Goal: Communication & Community: Answer question/provide support

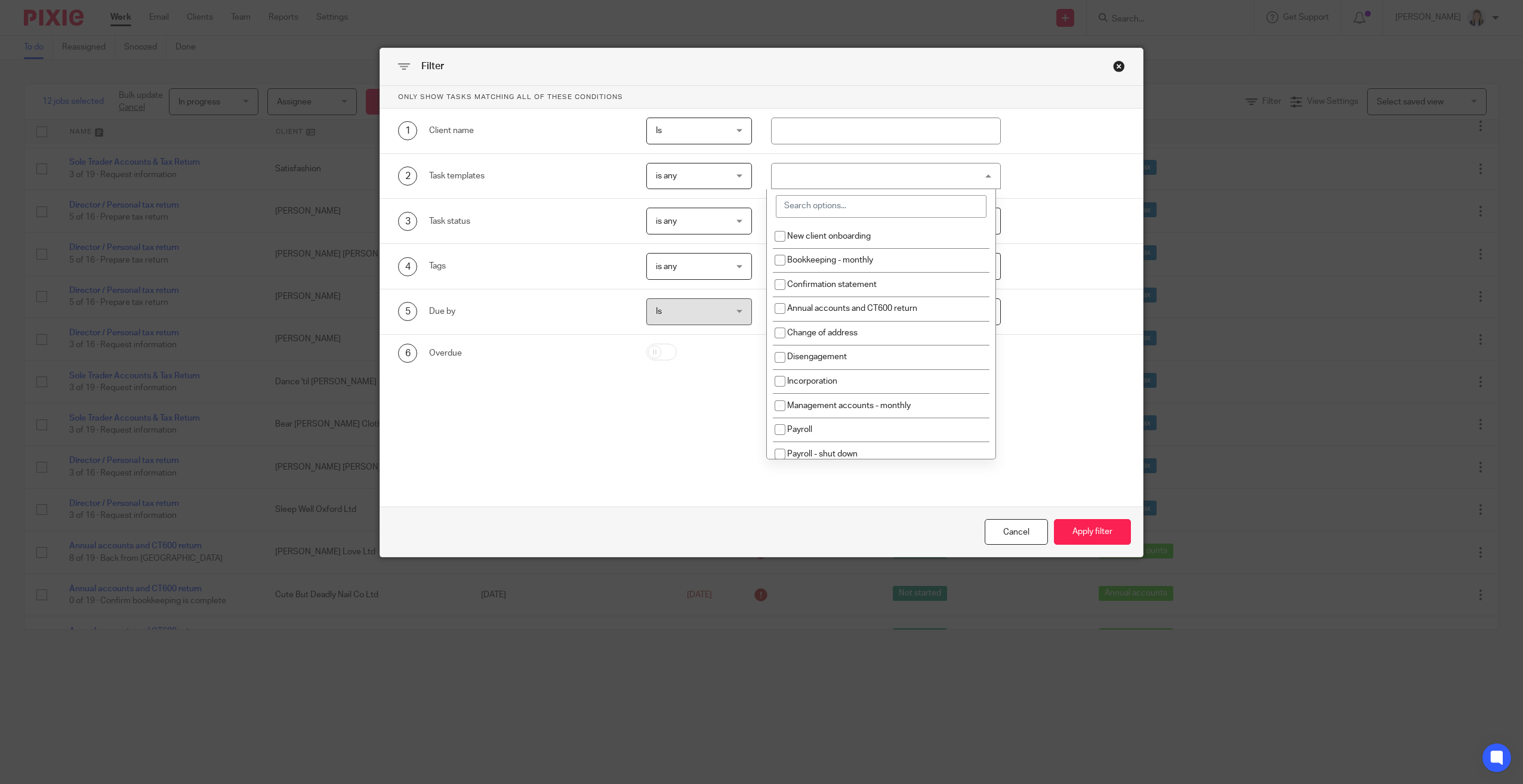
scroll to position [2114, 0]
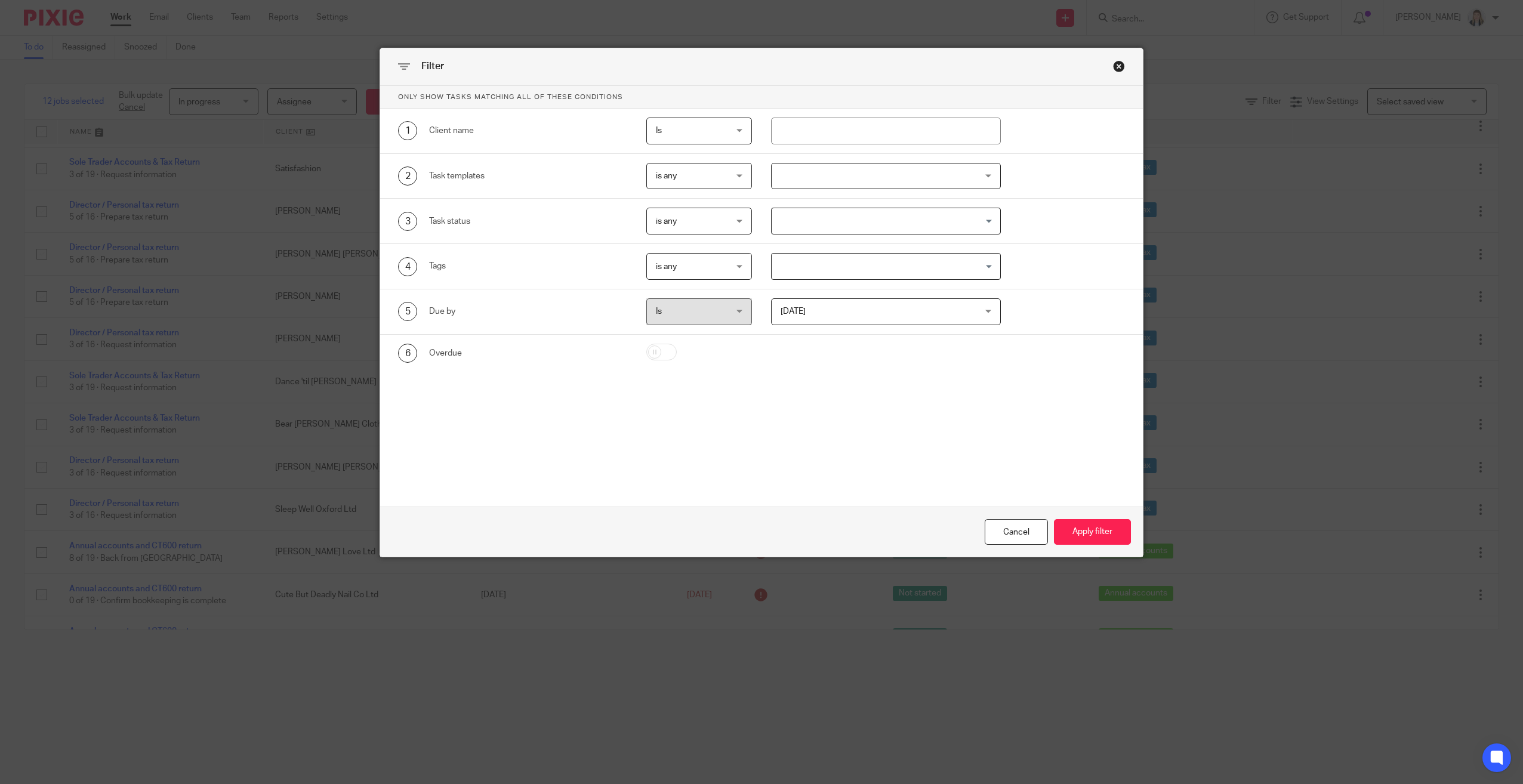
click at [1114, 61] on div "Close this dialog window" at bounding box center [1119, 66] width 12 height 12
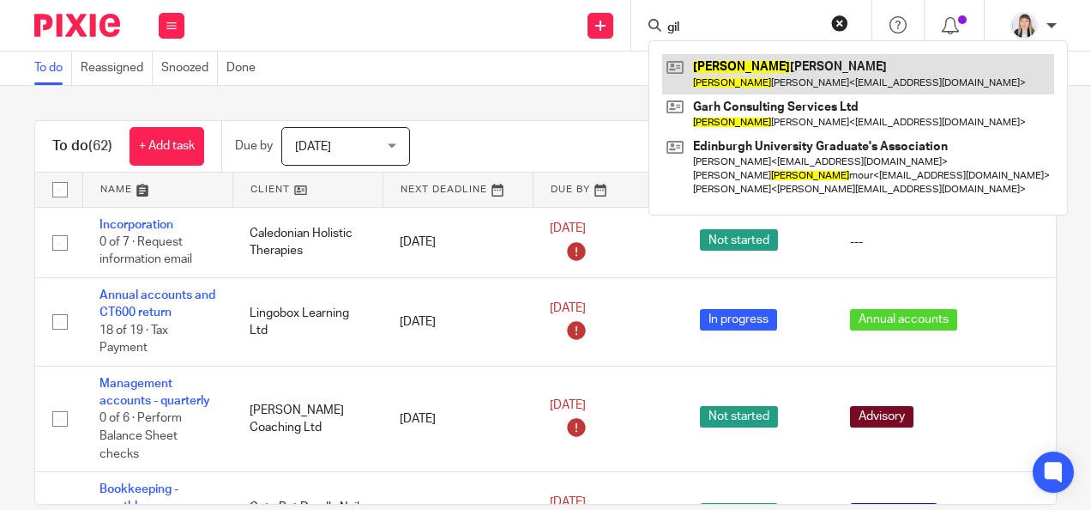
type input "gil"
click at [735, 61] on link at bounding box center [858, 73] width 392 height 39
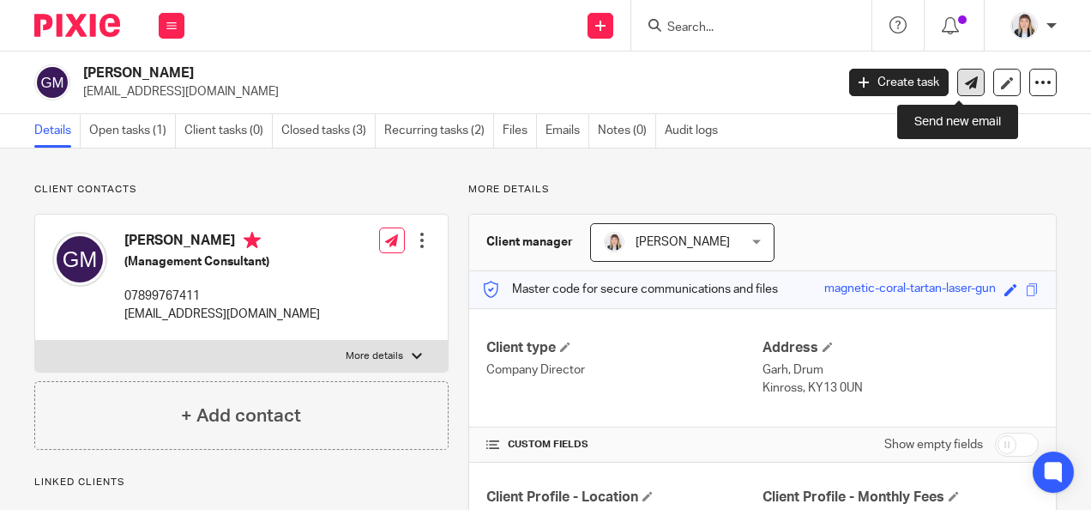
click at [957, 87] on link at bounding box center [970, 82] width 27 height 27
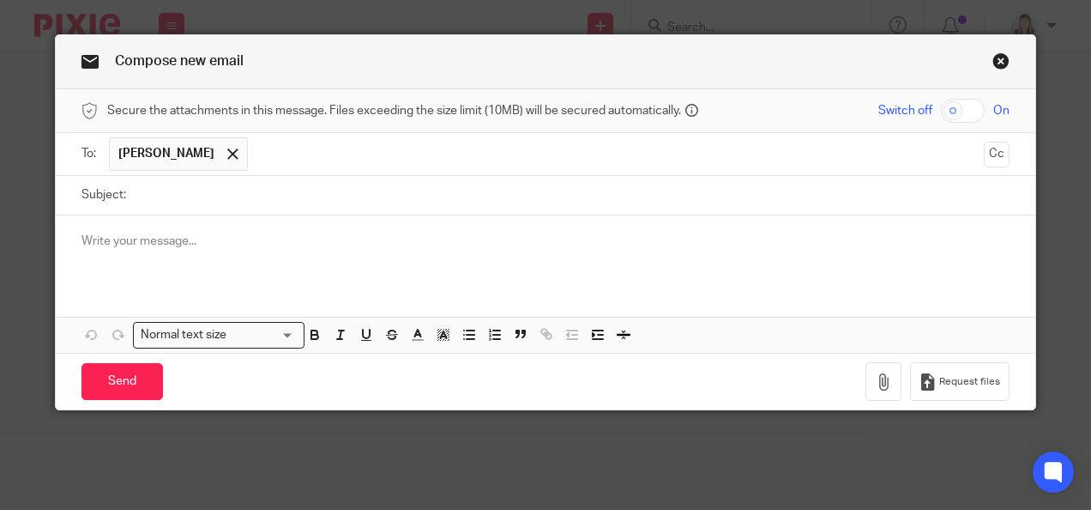
paste div
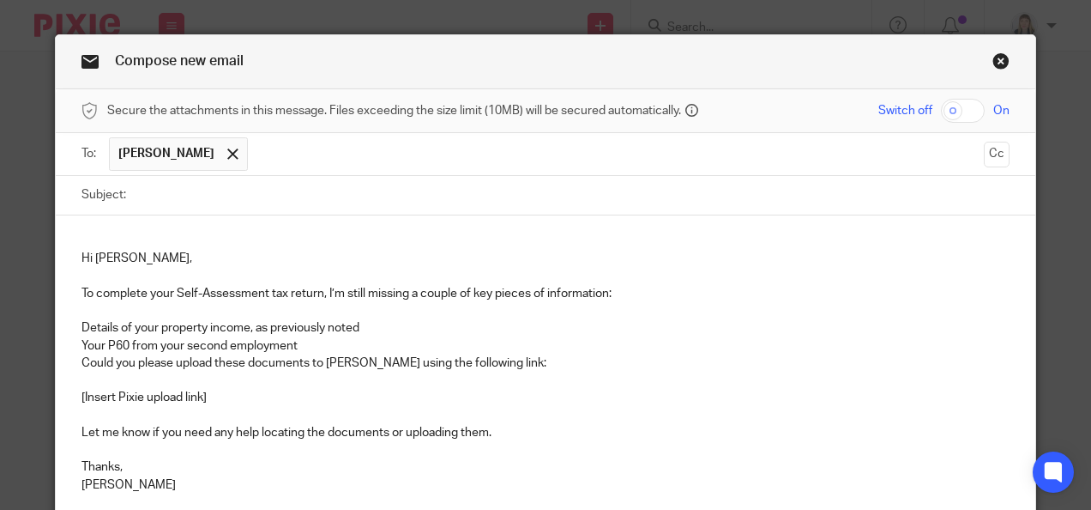
click at [124, 256] on p "Hi Gill," at bounding box center [545, 258] width 929 height 17
click at [81, 261] on p "Hi Gill" at bounding box center [545, 258] width 929 height 17
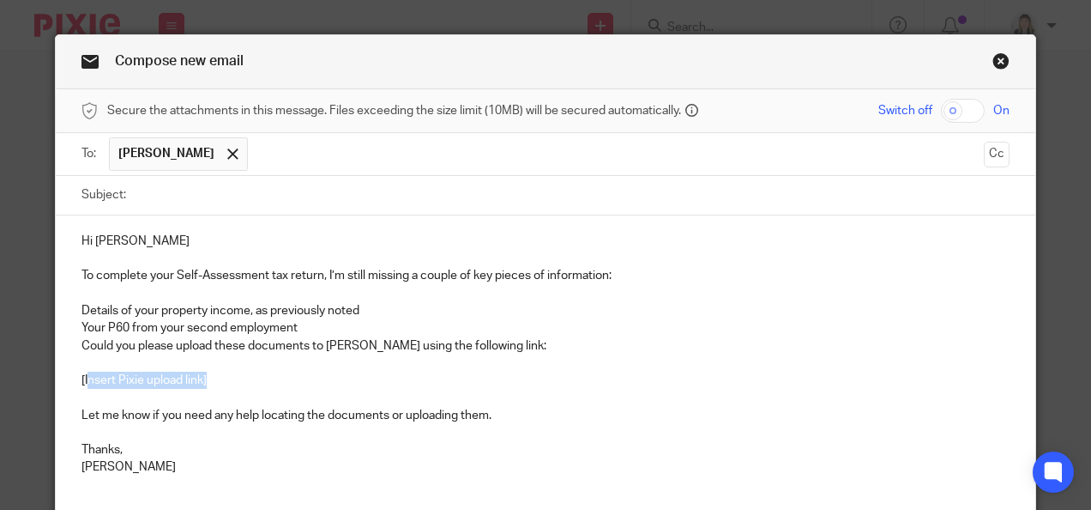
drag, startPoint x: 244, startPoint y: 381, endPoint x: 94, endPoint y: 367, distance: 149.9
click at [81, 371] on p "[Insert Pixie upload link]" at bounding box center [545, 379] width 929 height 17
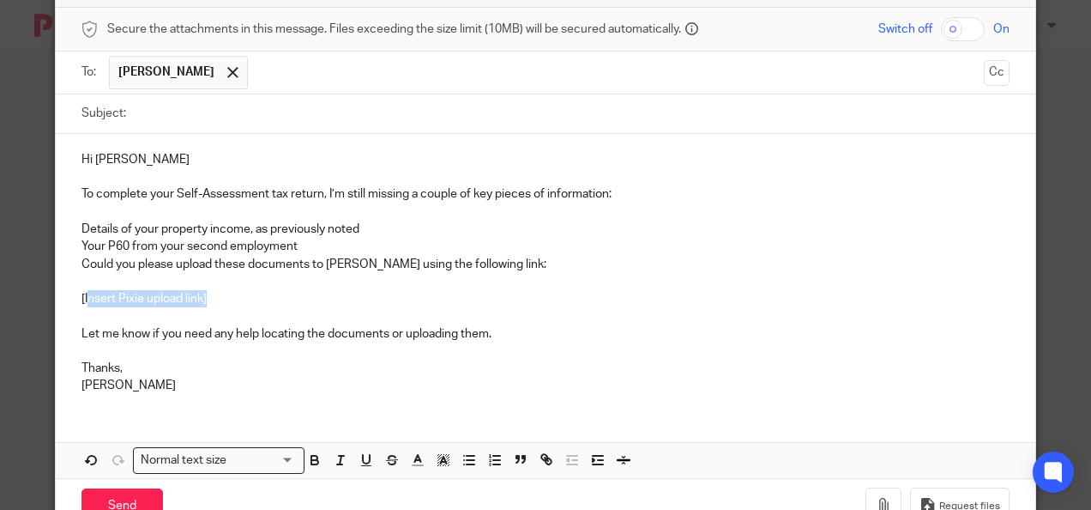
scroll to position [138, 0]
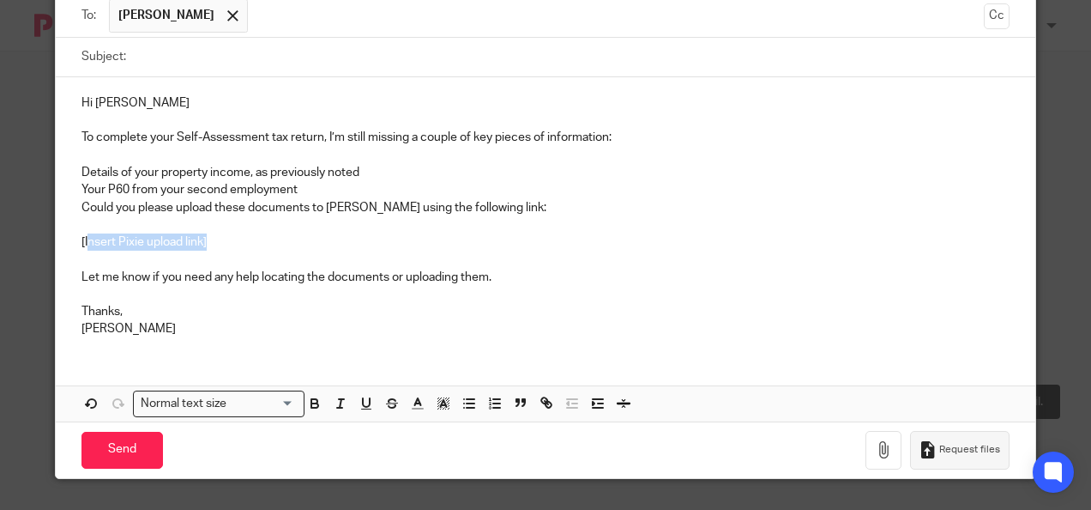
click at [940, 453] on button "Request files" at bounding box center [960, 450] width 100 height 39
drag, startPoint x: 76, startPoint y: 240, endPoint x: 89, endPoint y: 239, distance: 12.9
click at [81, 240] on p "[I https://egia-financial.usepixie.net/u/e92ec72b3627dec269888a76c9177529" at bounding box center [545, 241] width 929 height 17
click at [411, 321] on p "Carlean" at bounding box center [545, 328] width 929 height 17
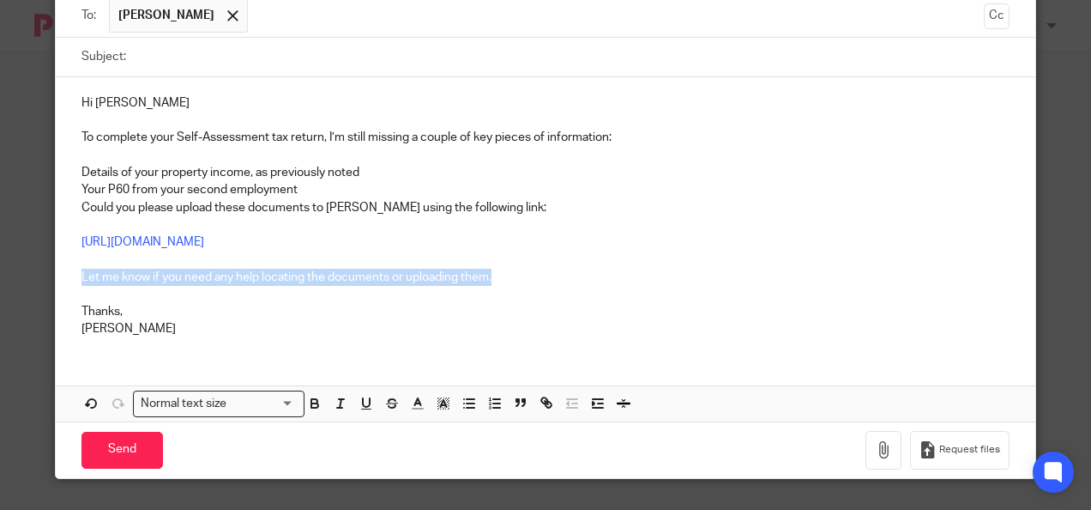
drag, startPoint x: 264, startPoint y: 279, endPoint x: 525, endPoint y: 279, distance: 260.8
click at [525, 279] on div "Hi Gill To complete your Self-Assessment tax return, I’m still missing a couple…" at bounding box center [546, 214] width 980 height 274
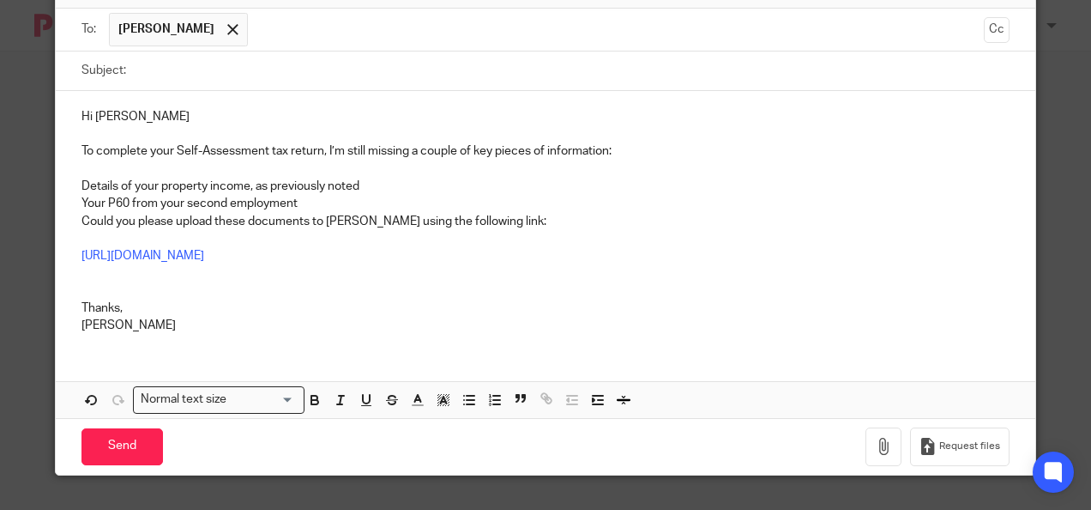
scroll to position [120, 0]
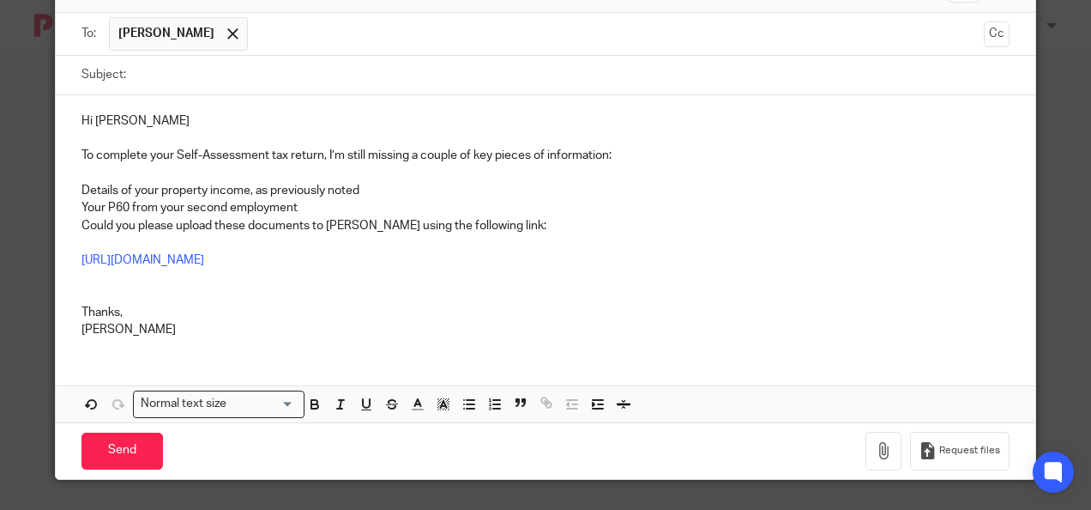
click at [121, 311] on p "Thanks," at bounding box center [545, 312] width 929 height 17
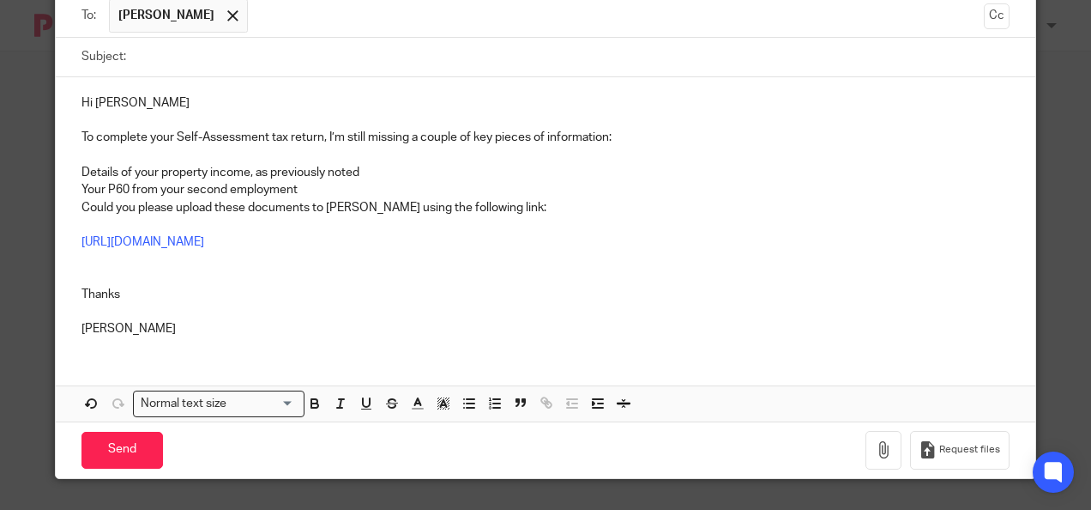
scroll to position [0, 0]
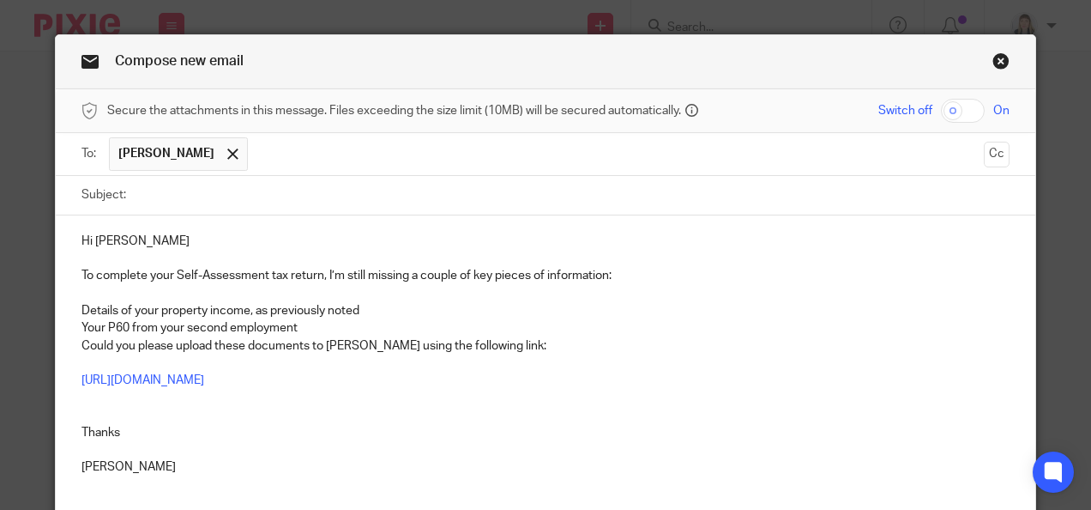
click at [153, 196] on input "Subject:" at bounding box center [573, 195] width 876 height 39
paste input "Outstanding Information for Self-Assessment"
type input "Outstanding Information for Self-Assessment"
click at [389, 244] on div "Hi Gill To complete your Self-Assessment tax return, I’m still missing a couple…" at bounding box center [546, 352] width 980 height 274
click at [267, 151] on input "text" at bounding box center [616, 153] width 721 height 33
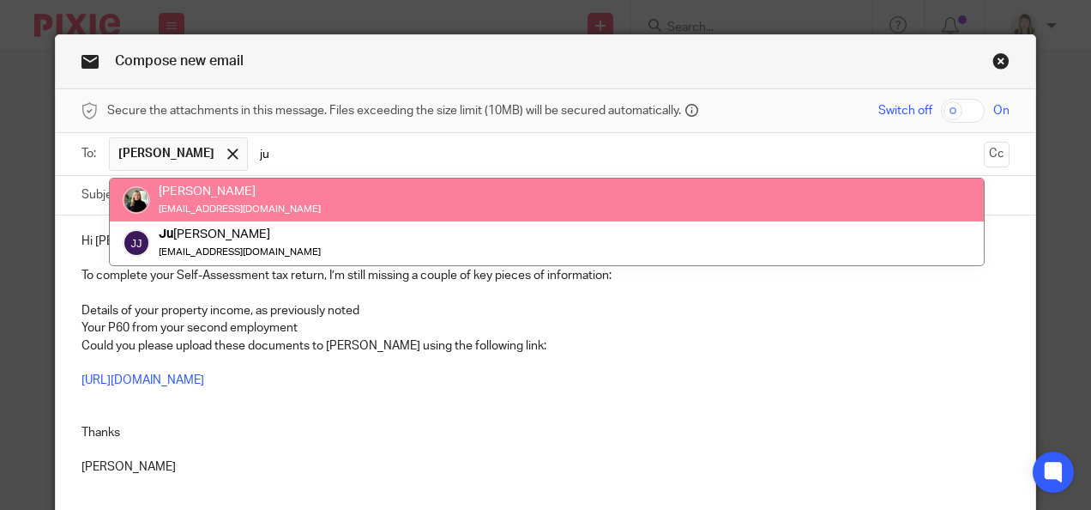
type input "ju"
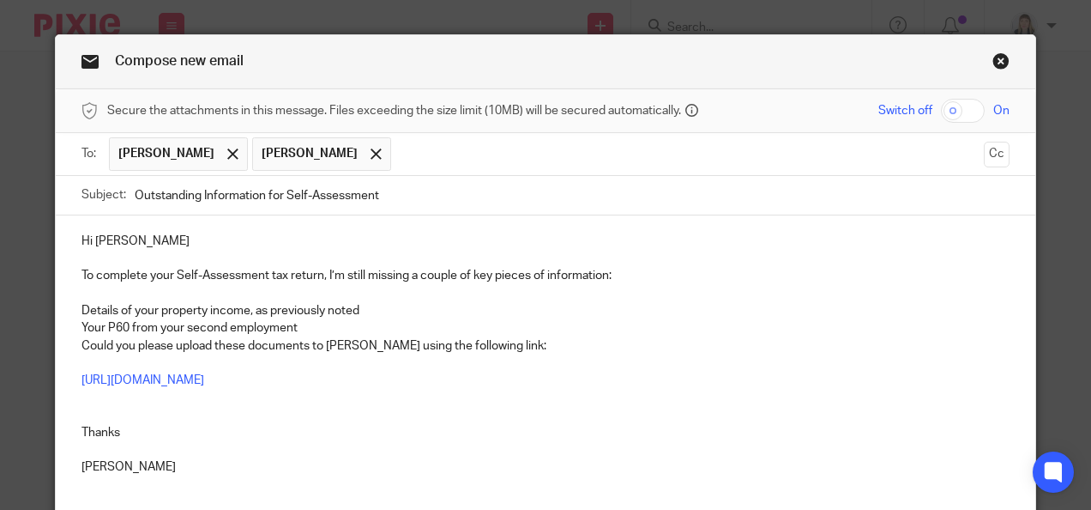
click at [317, 449] on p at bounding box center [545, 449] width 929 height 17
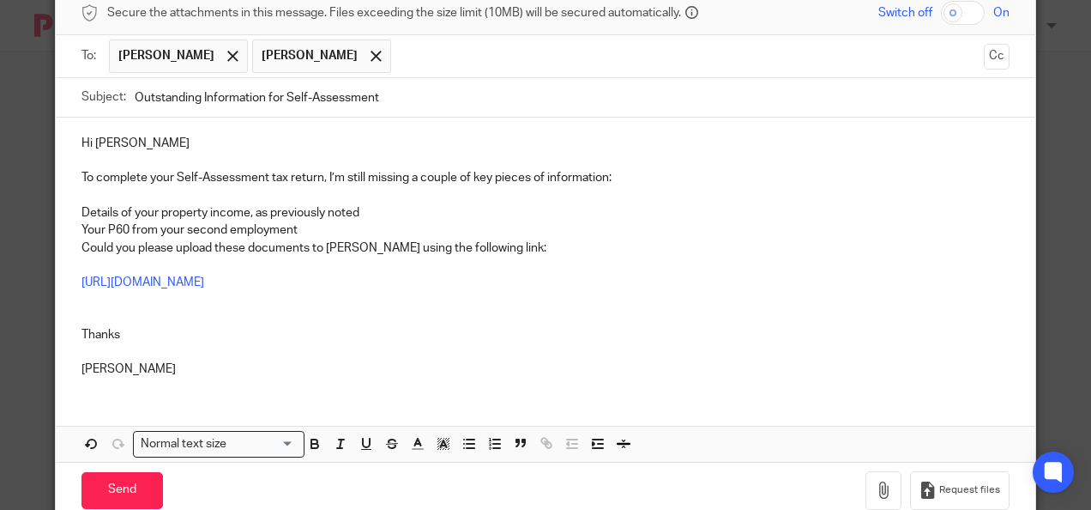
scroll to position [138, 0]
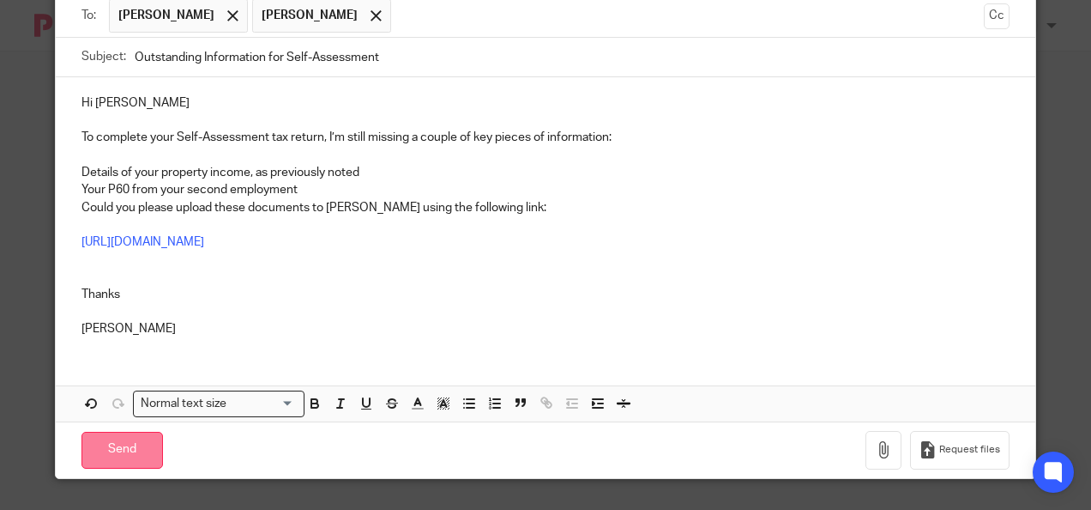
click at [126, 455] on input "Send" at bounding box center [121, 449] width 81 height 37
